Goal: Task Accomplishment & Management: Complete application form

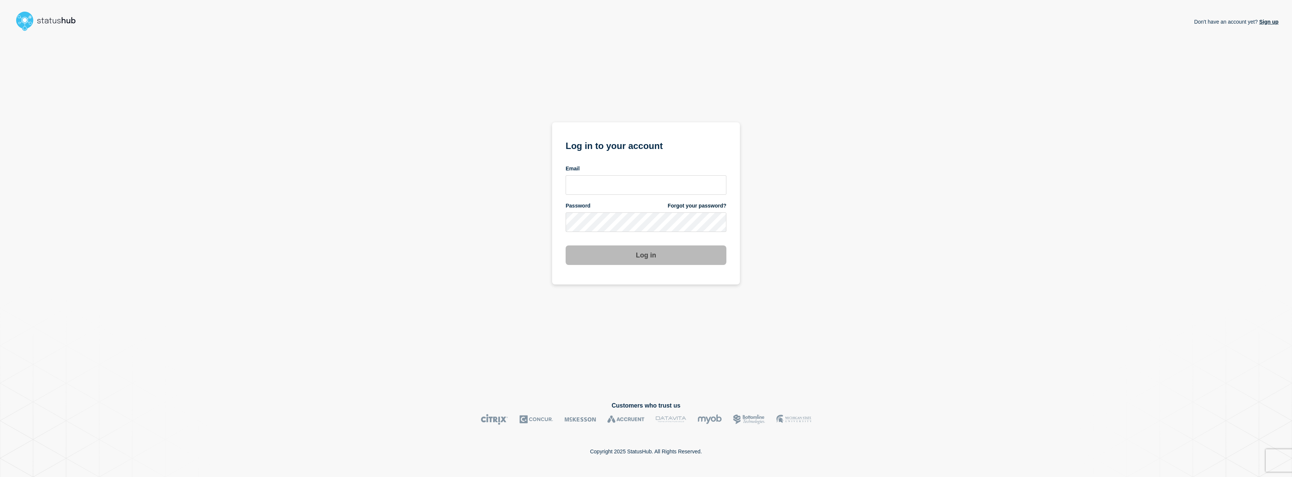
drag, startPoint x: 1021, startPoint y: 233, endPoint x: 1032, endPoint y: 240, distance: 12.9
click at [1021, 233] on div "Don't have an account yet? Sign up Log in to your account Email Password Forgot…" at bounding box center [646, 212] width 1265 height 356
click at [598, 188] on input "email input" at bounding box center [645, 185] width 161 height 20
click at [602, 182] on input "j" at bounding box center [645, 185] width 161 height 20
type input "jafet.figueroa@lcisd.org"
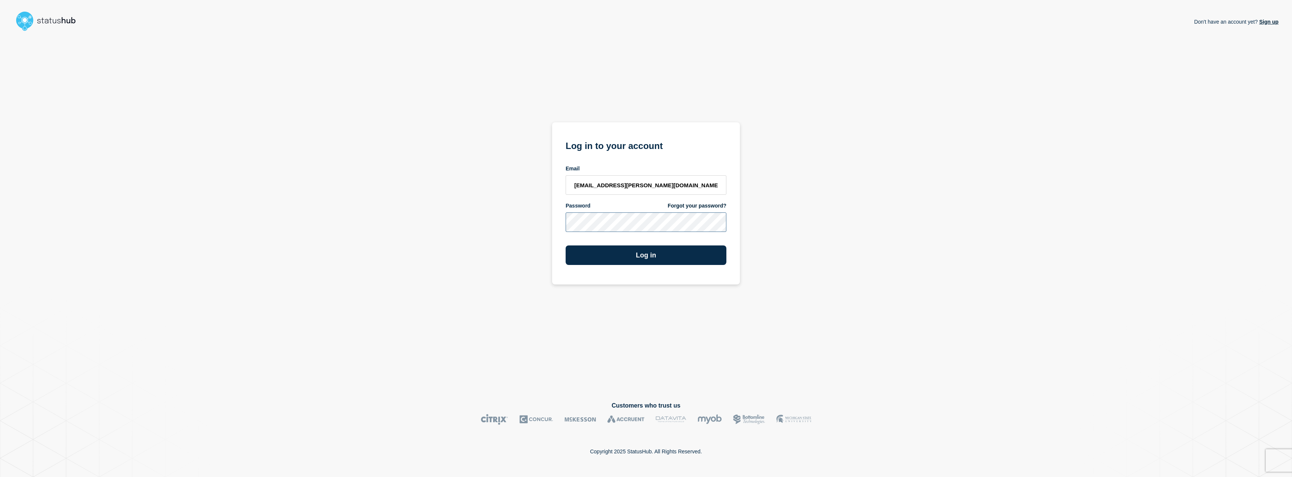
click at [565, 246] on button "Log in" at bounding box center [645, 256] width 161 height 20
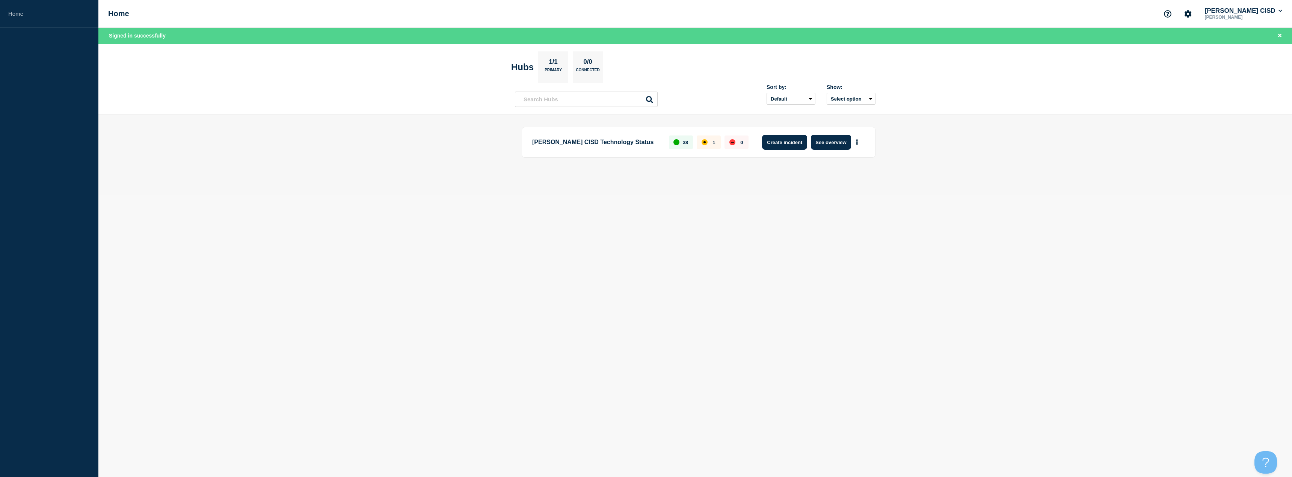
click at [802, 145] on button "Create incident" at bounding box center [784, 142] width 45 height 15
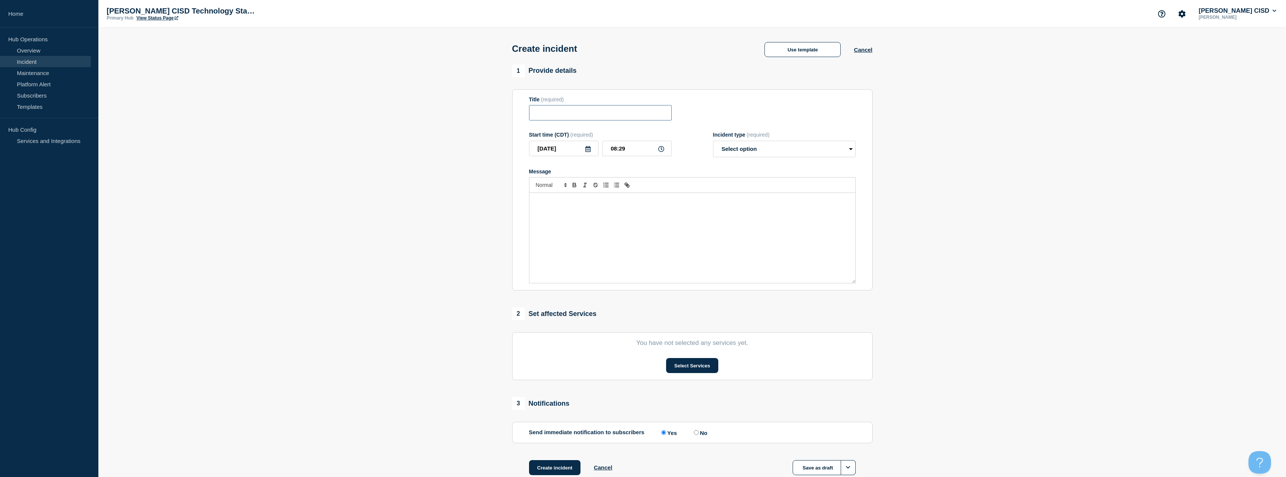
click at [603, 113] on input "Title" at bounding box center [600, 112] width 143 height 15
click at [596, 117] on input "In" at bounding box center [600, 112] width 143 height 15
type input "I"
type input "Progress Learning"
click at [763, 152] on select "Select option Investigating Identified Monitoring" at bounding box center [784, 149] width 143 height 17
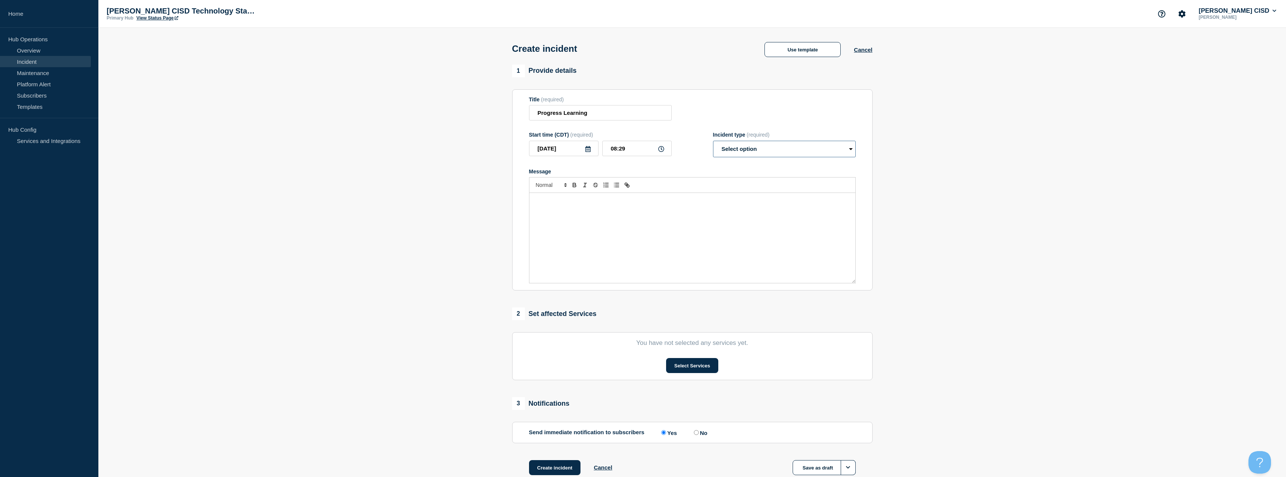
select select "investigating"
click at [713, 142] on select "Select option Investigating Identified Monitoring" at bounding box center [784, 149] width 143 height 17
click at [730, 204] on p "Message" at bounding box center [692, 200] width 315 height 7
click at [681, 215] on div "Message" at bounding box center [692, 238] width 326 height 90
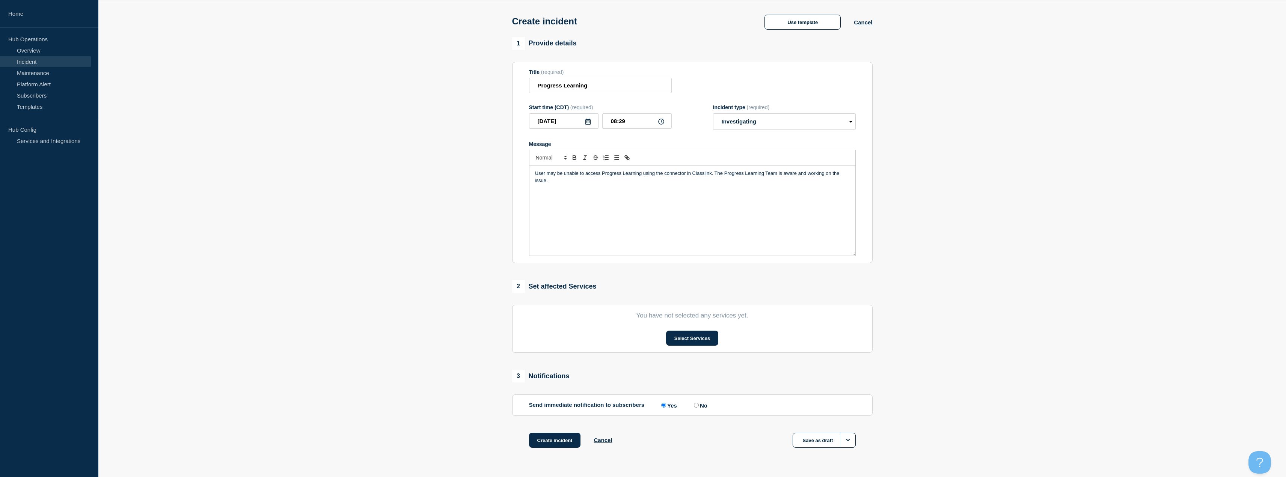
scroll to position [49, 0]
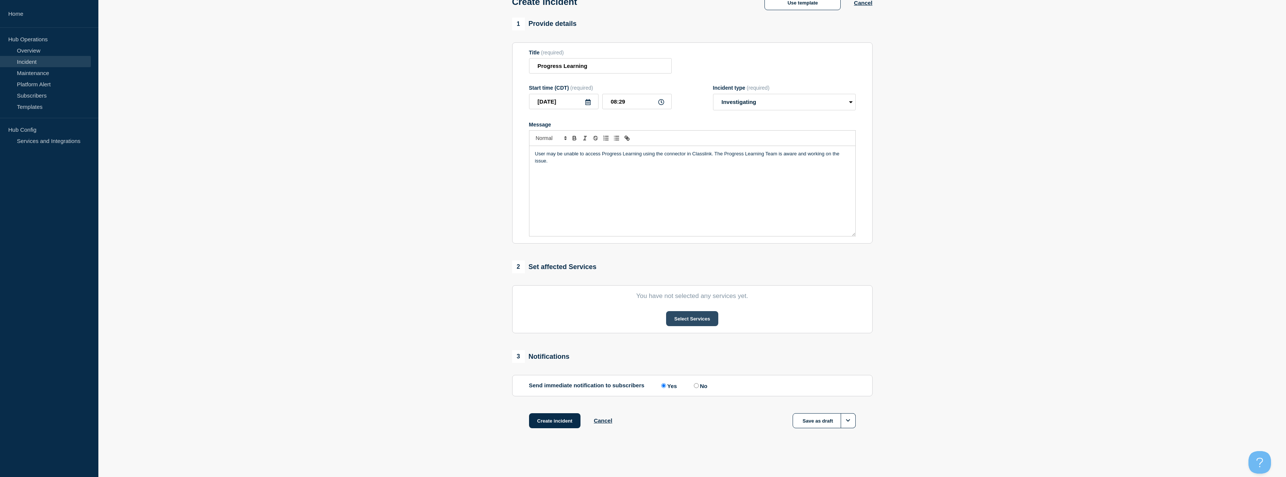
drag, startPoint x: 550, startPoint y: 425, endPoint x: 680, endPoint y: 320, distance: 167.1
click at [642, 321] on div "1 Provide details Title (required) Progress Learning Start time (CDT) (required…" at bounding box center [692, 233] width 369 height 430
click at [692, 319] on button "Select Services" at bounding box center [692, 318] width 52 height 15
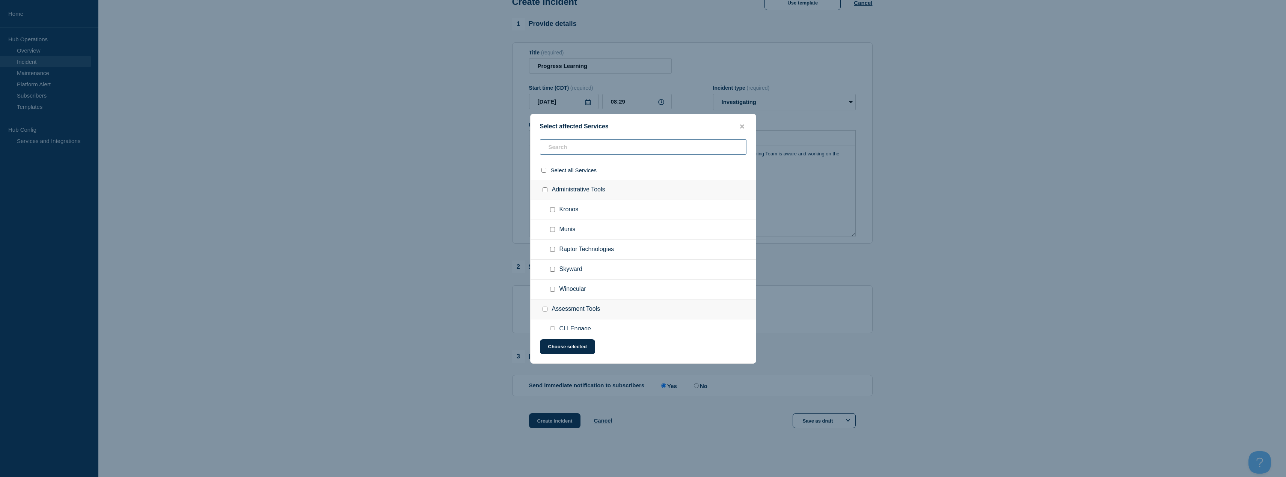
click at [567, 145] on input "text" at bounding box center [643, 146] width 207 height 15
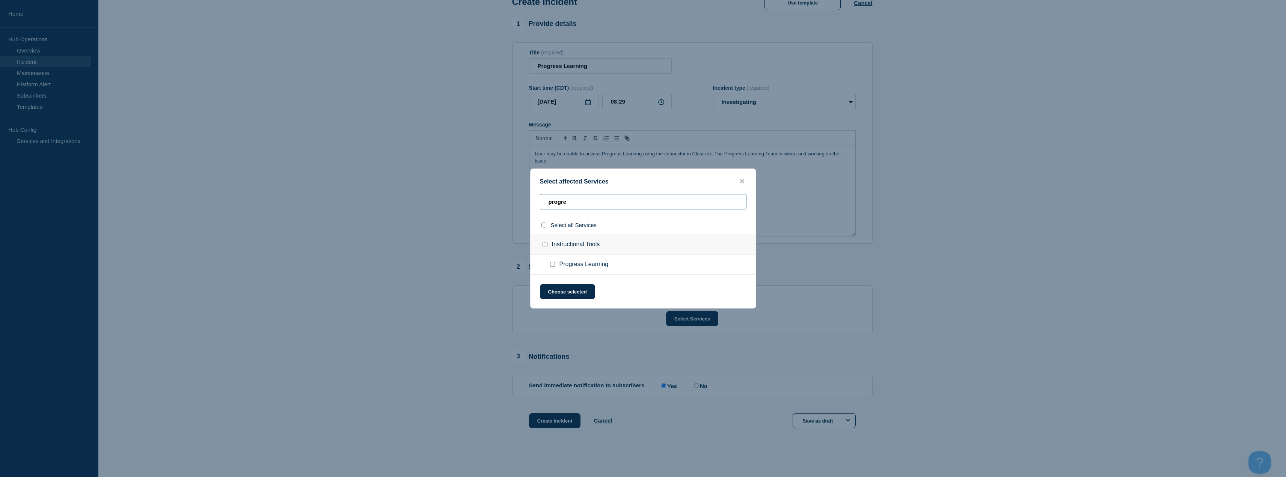
type input "progre"
click at [553, 266] on input "Progress Learning checkbox" at bounding box center [552, 264] width 5 height 5
checkbox input "true"
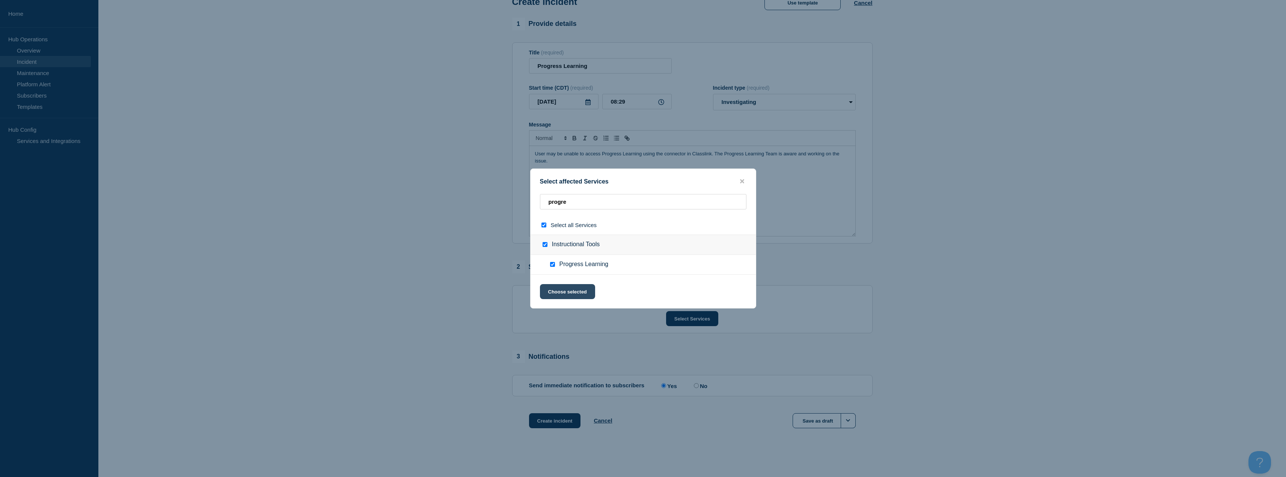
click at [567, 291] on button "Choose selected" at bounding box center [567, 291] width 55 height 15
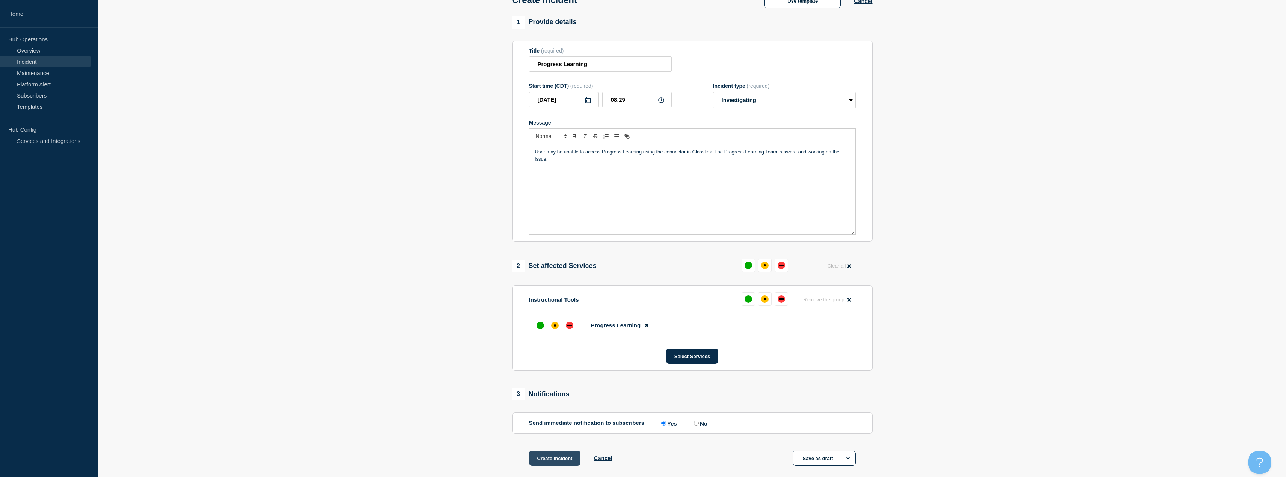
click at [558, 462] on button "Create incident" at bounding box center [555, 458] width 52 height 15
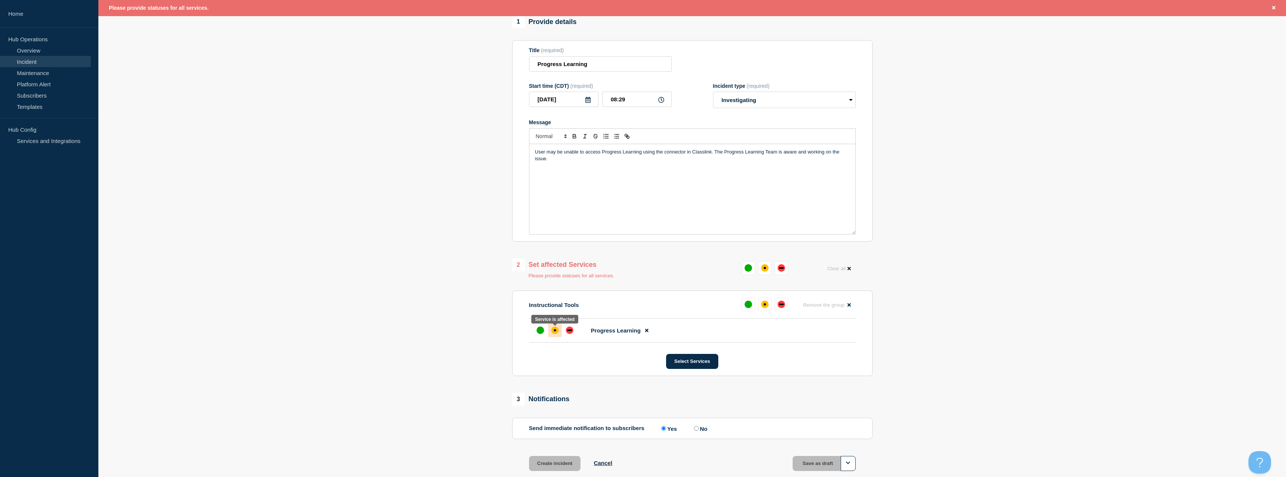
click at [558, 333] on div "affected" at bounding box center [555, 331] width 8 height 8
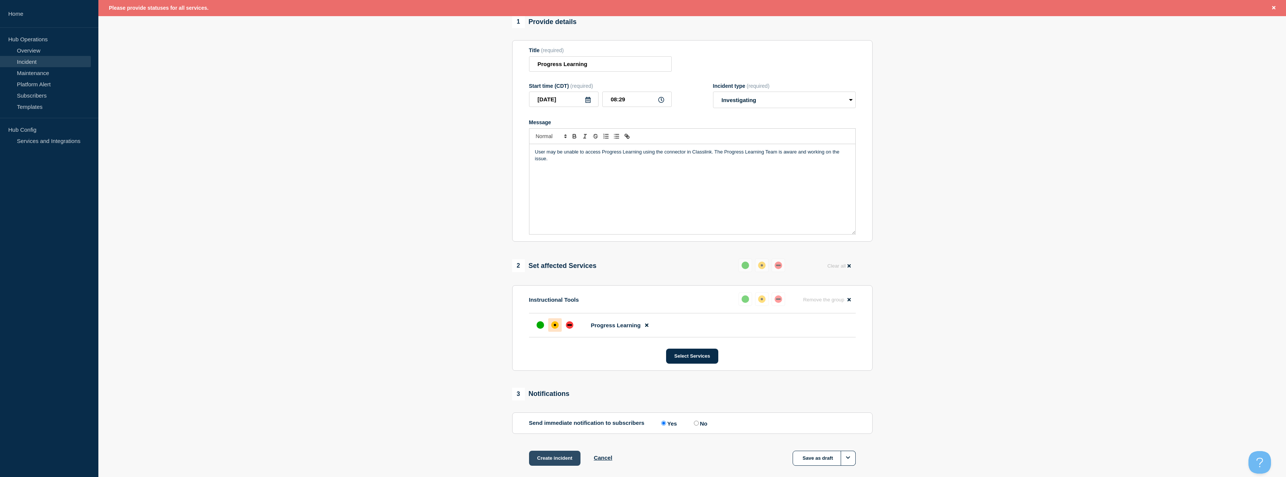
click at [556, 459] on button "Create incident" at bounding box center [555, 458] width 52 height 15
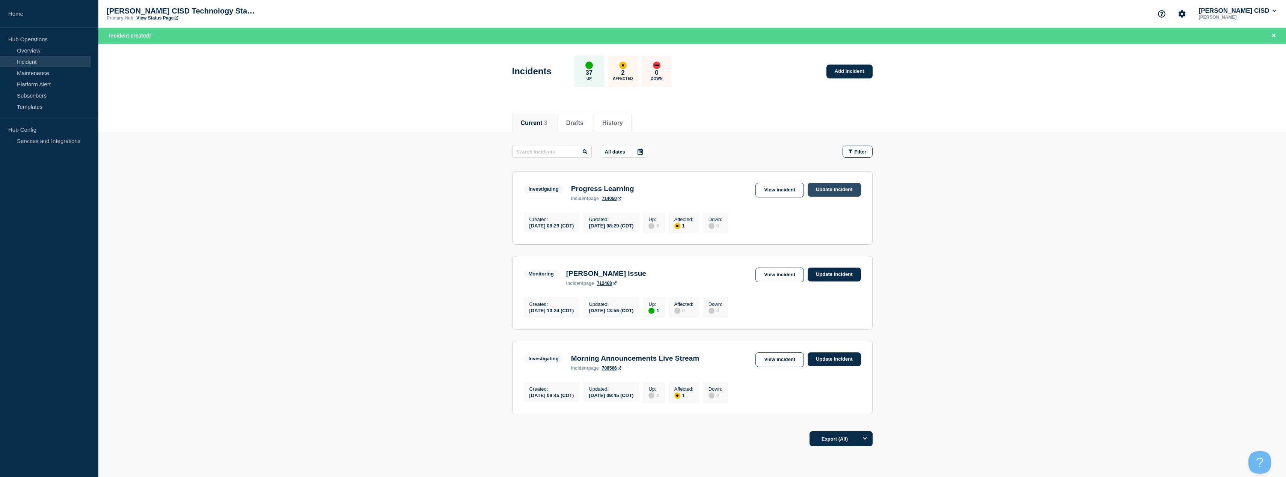
click at [831, 189] on link "Update incident" at bounding box center [834, 190] width 53 height 14
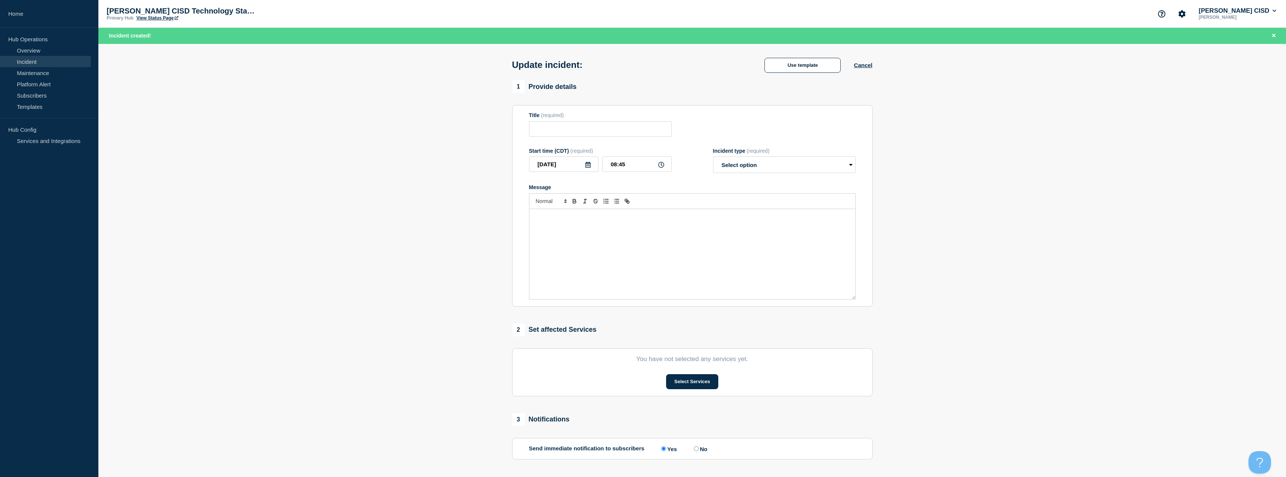
type input "Progress Learning"
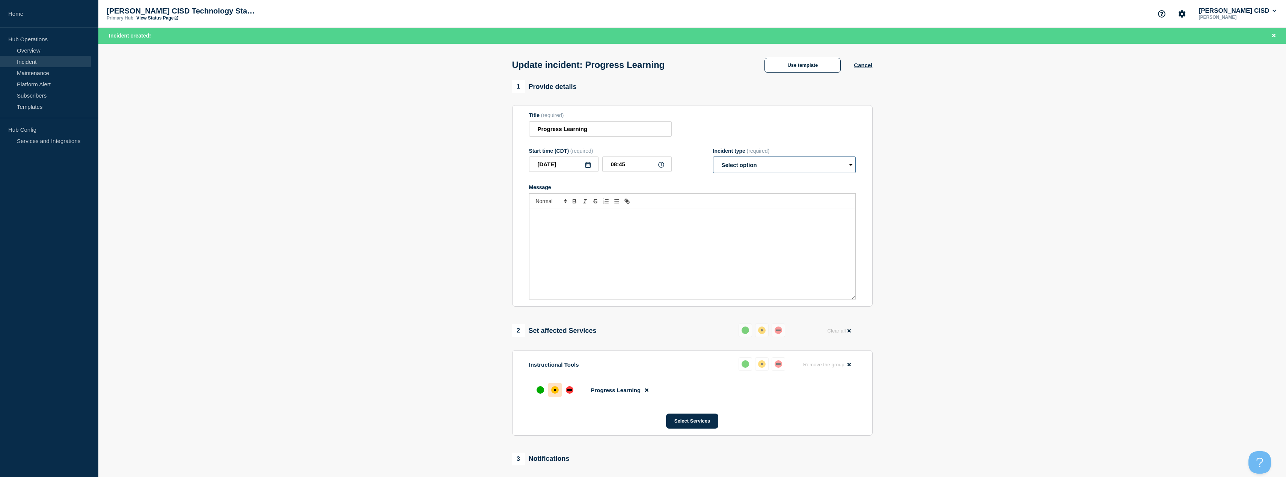
click at [810, 163] on select "Select option Investigating Identified Monitoring Resolved" at bounding box center [784, 165] width 143 height 17
select select "monitoring"
click at [713, 158] on select "Select option Investigating Identified Monitoring Resolved" at bounding box center [784, 165] width 143 height 17
click at [618, 228] on div "Message" at bounding box center [692, 254] width 326 height 90
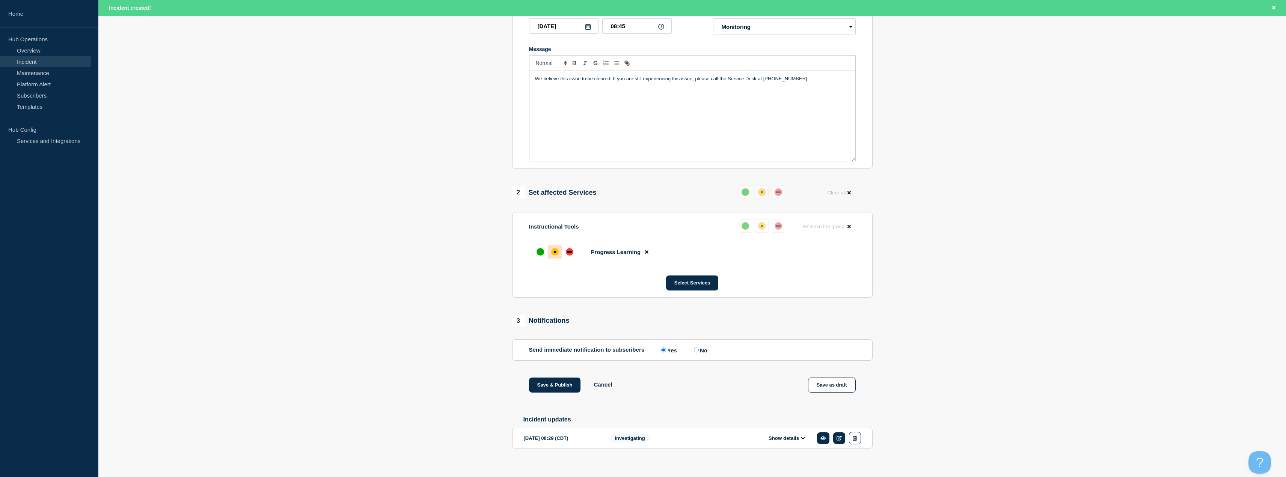
scroll to position [148, 0]
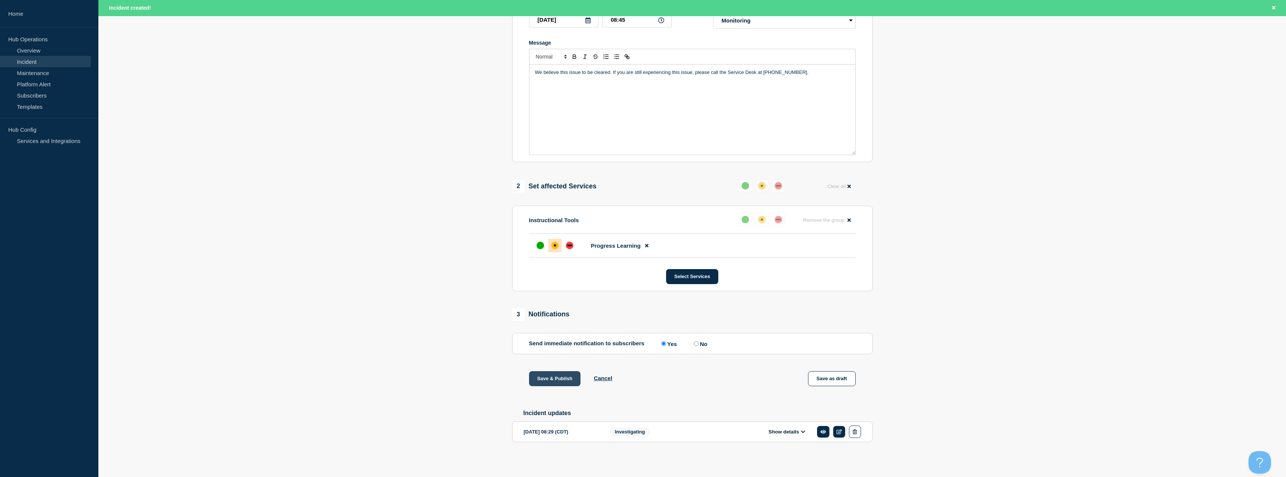
click at [555, 378] on button "Save & Publish" at bounding box center [555, 378] width 52 height 15
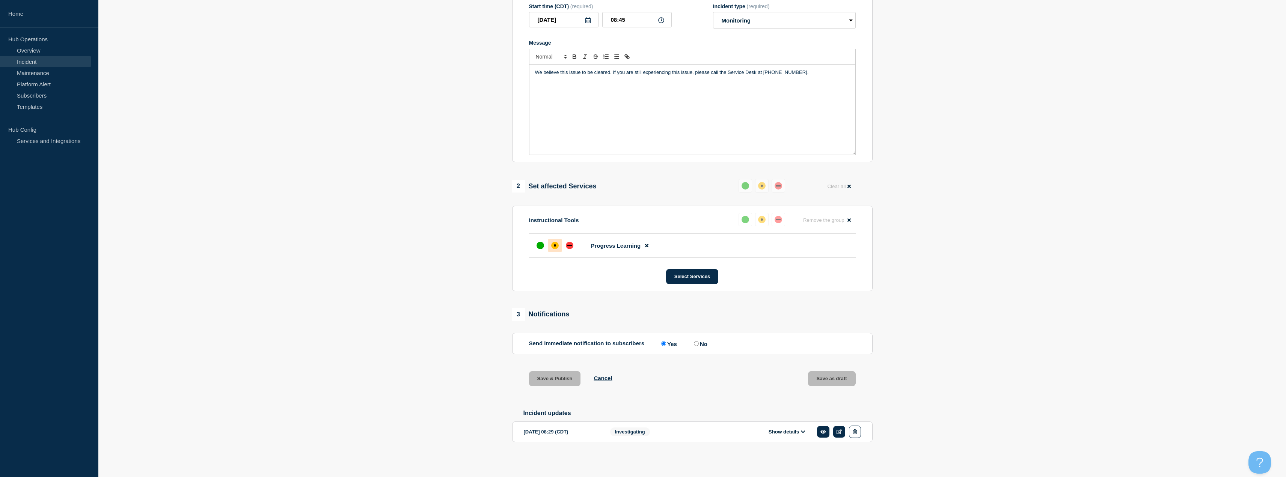
scroll to position [132, 0]
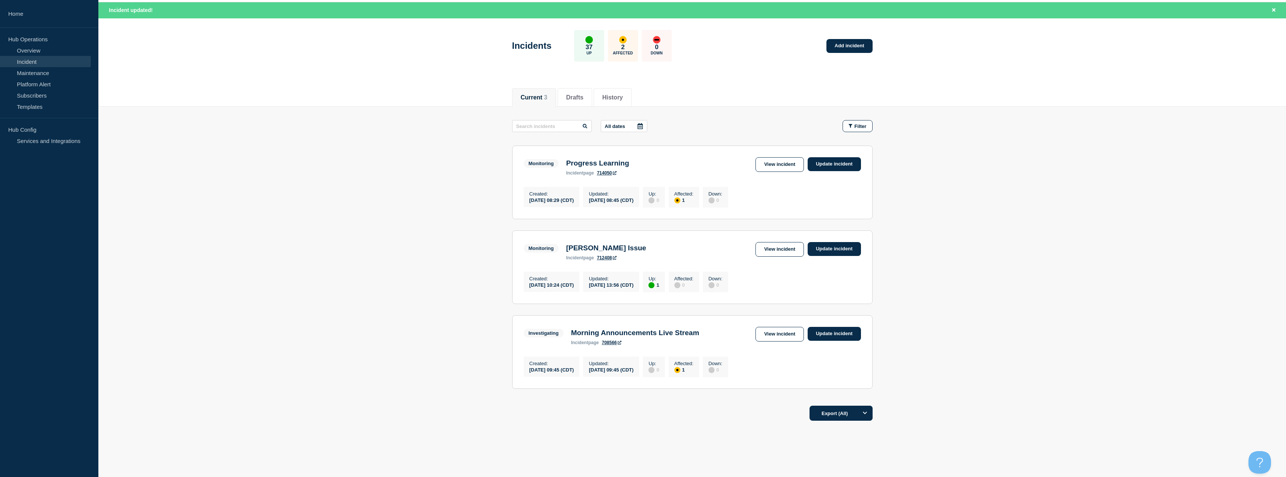
scroll to position [45, 0]
